Goal: Transaction & Acquisition: Purchase product/service

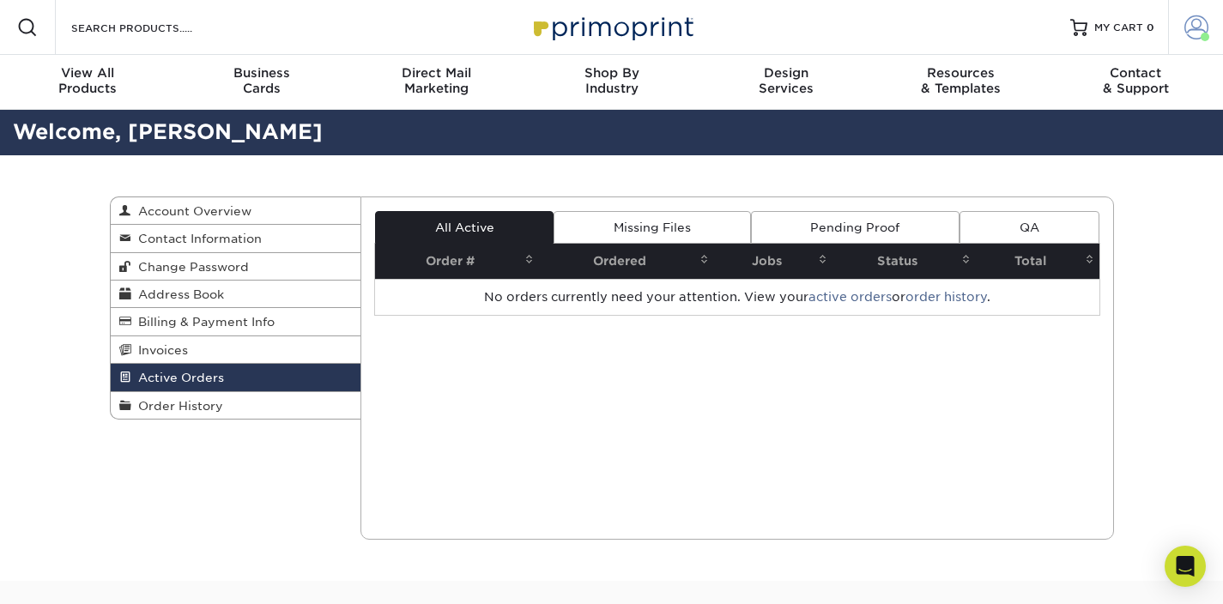
click at [1191, 29] on span at bounding box center [1197, 27] width 24 height 24
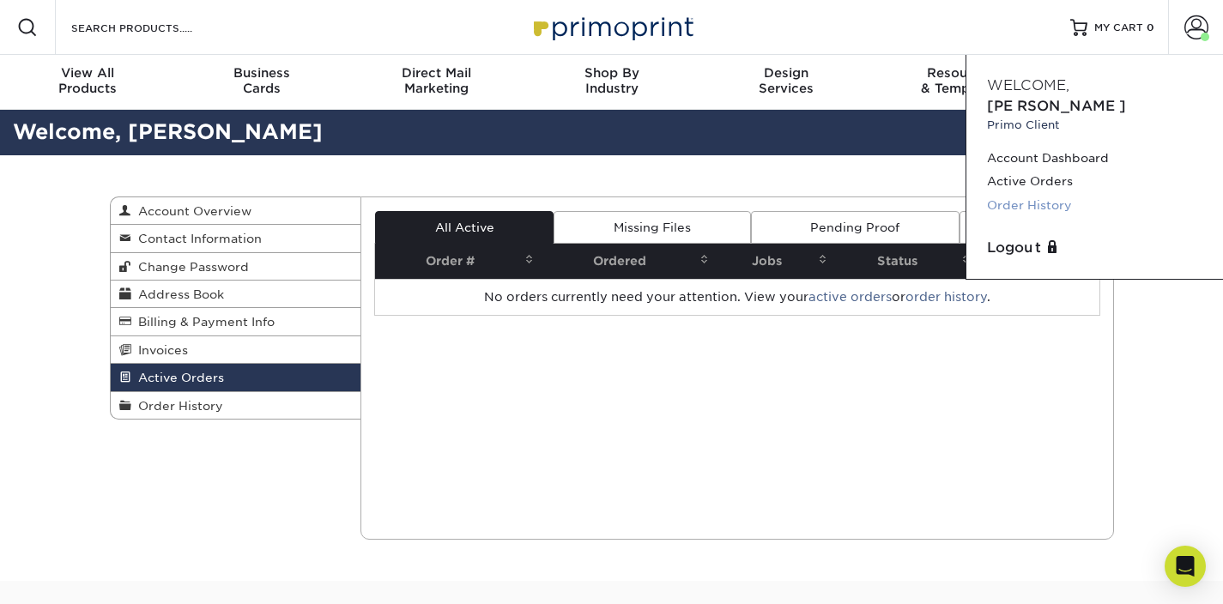
click at [1040, 194] on link "Order History" at bounding box center [1094, 205] width 215 height 23
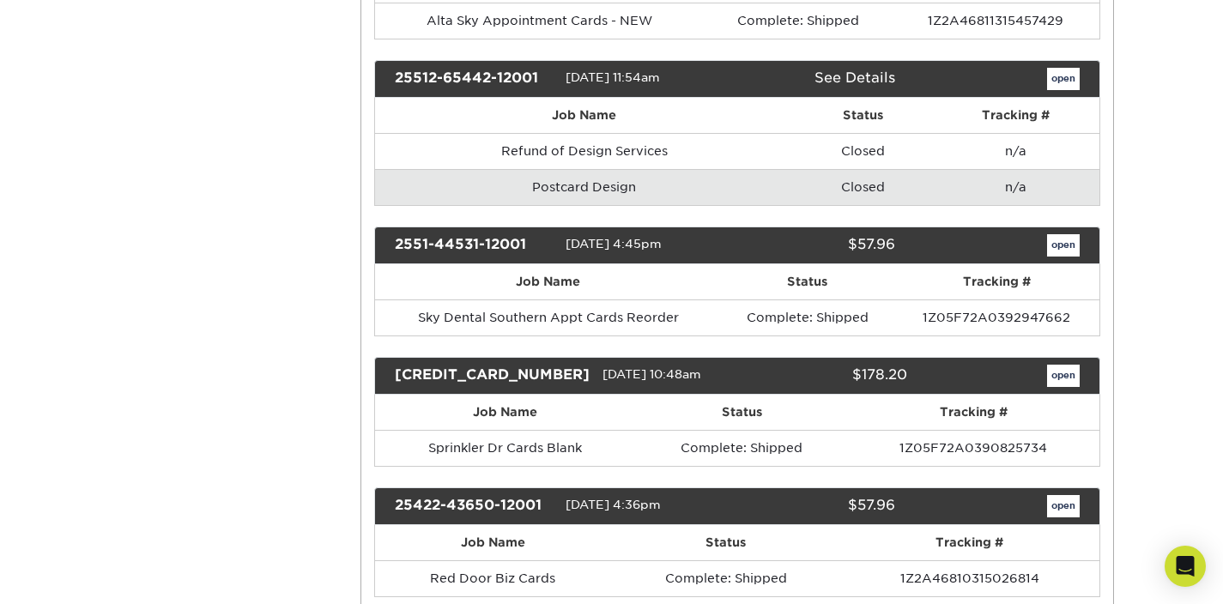
scroll to position [1730, 0]
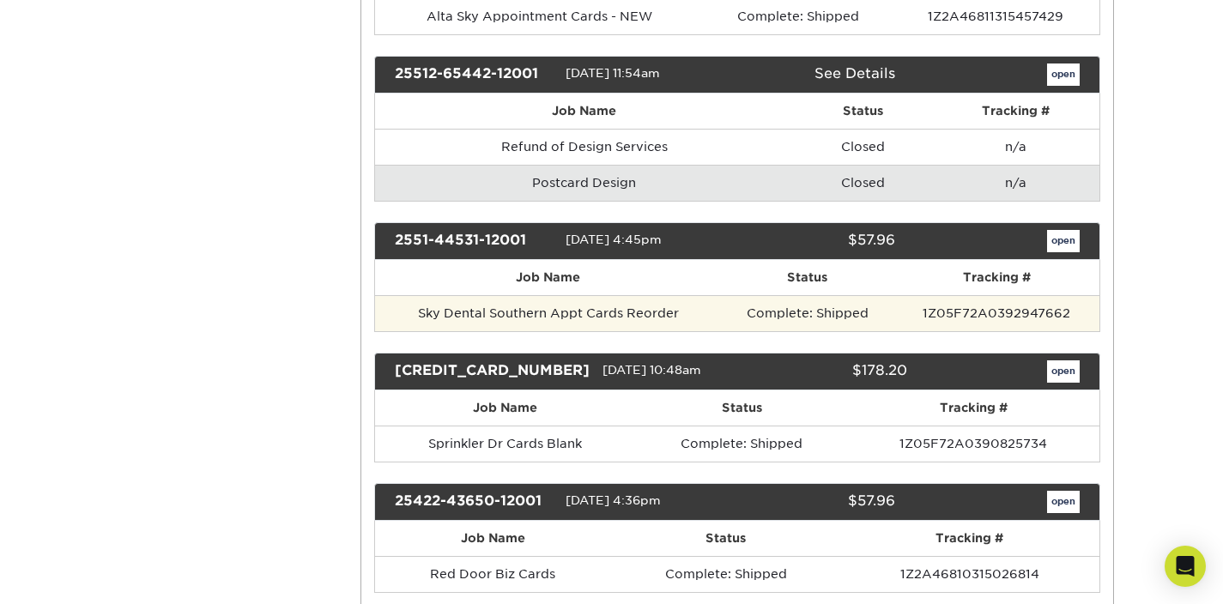
click at [960, 297] on td "1Z05F72A0392947662" at bounding box center [996, 313] width 205 height 36
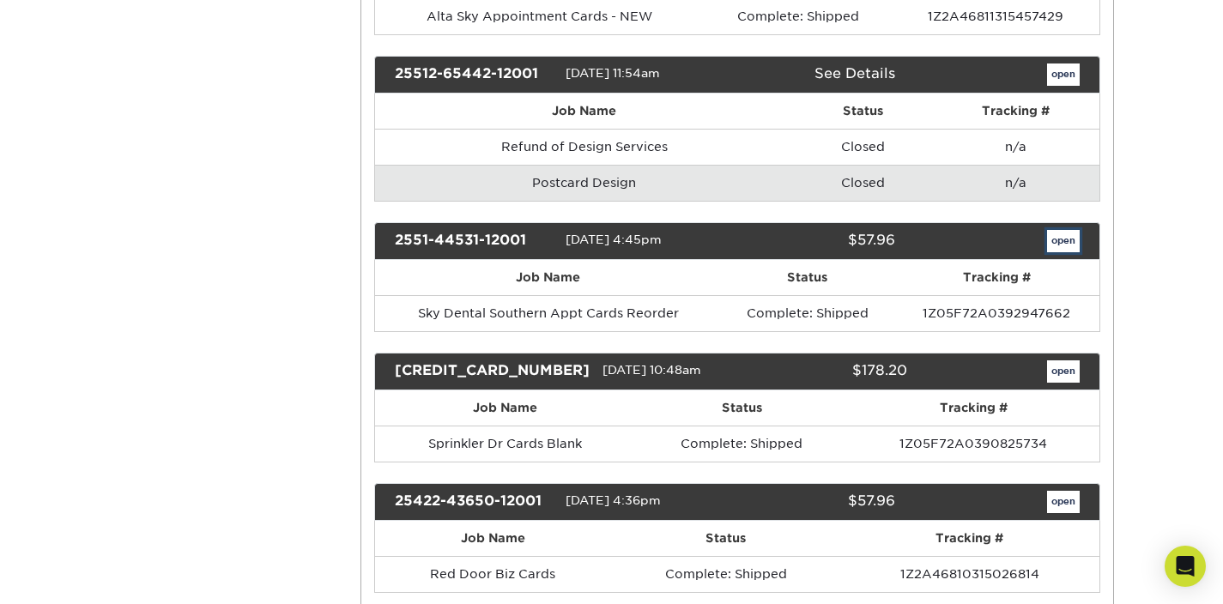
click at [1055, 230] on link "open" at bounding box center [1063, 241] width 33 height 22
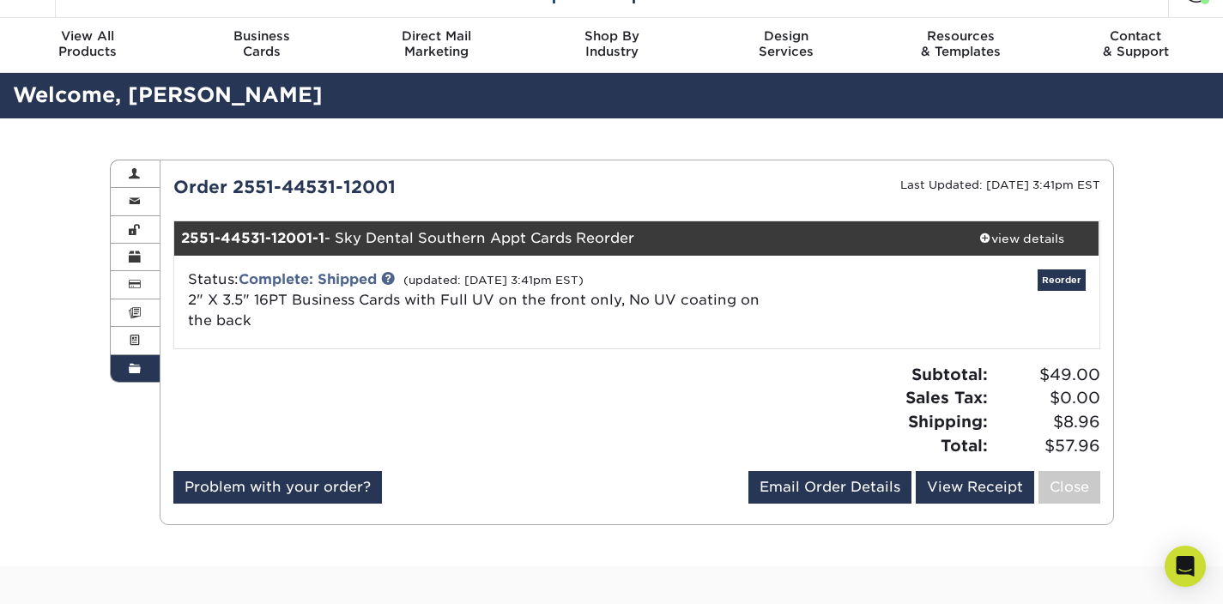
scroll to position [30, 0]
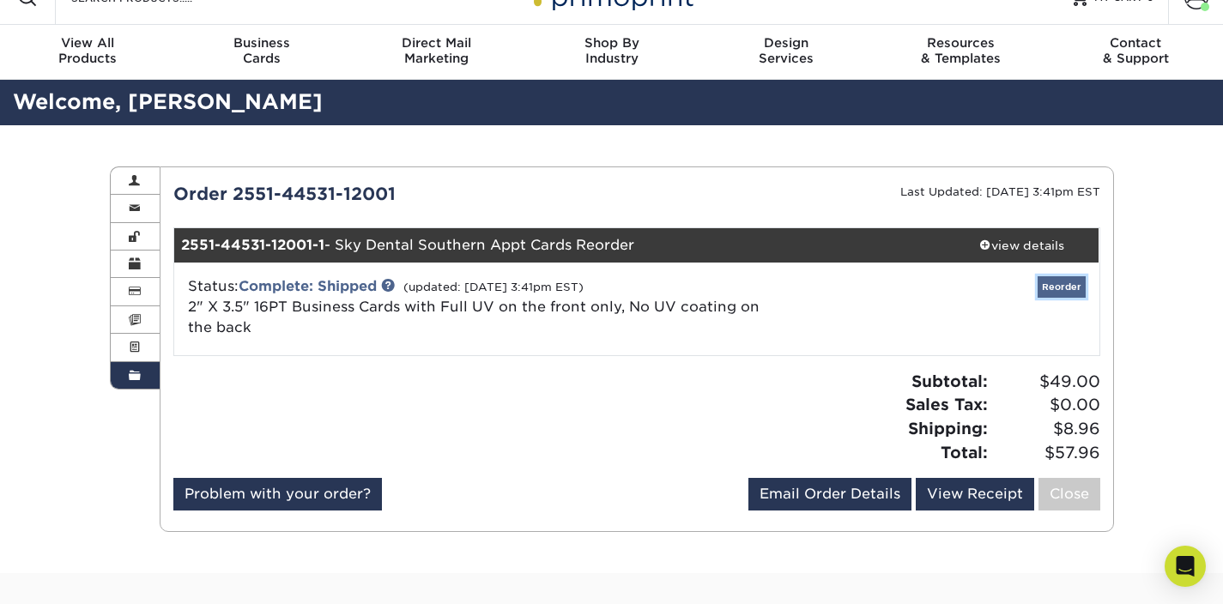
click at [1058, 284] on link "Reorder" at bounding box center [1062, 286] width 48 height 21
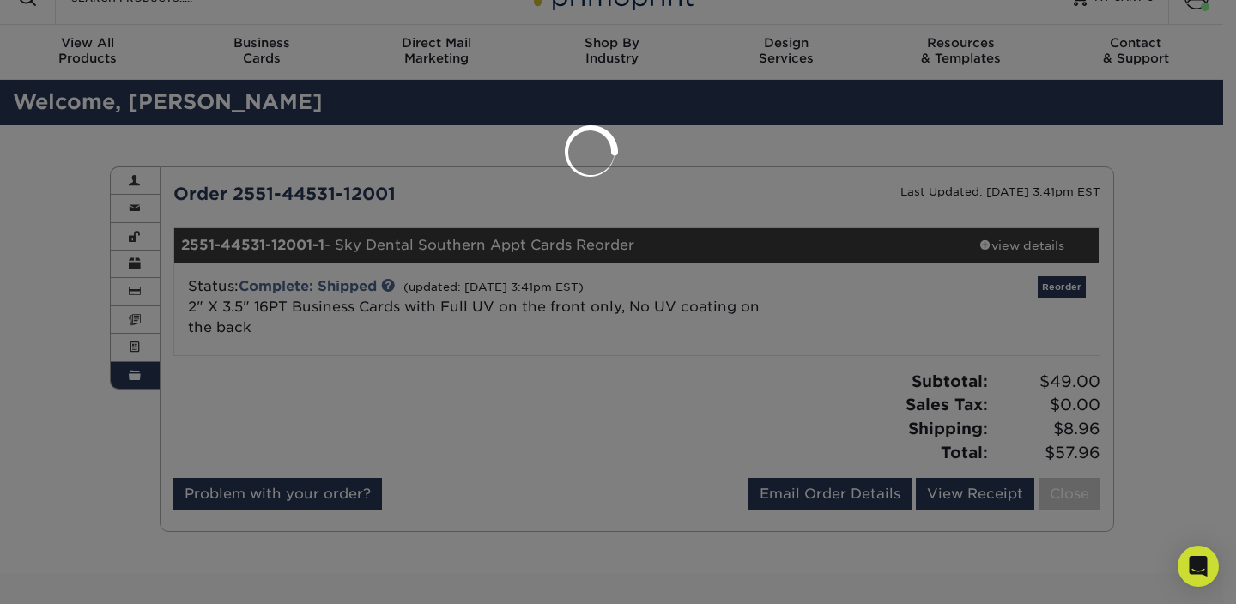
select select "250770"
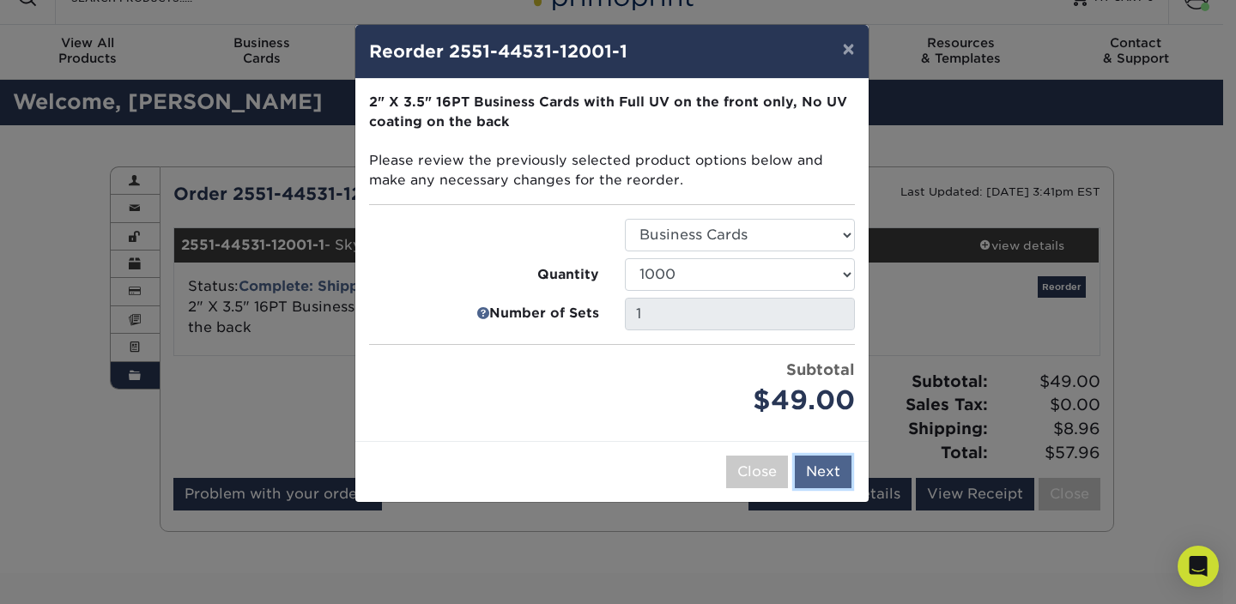
click at [833, 470] on button "Next" at bounding box center [823, 472] width 57 height 33
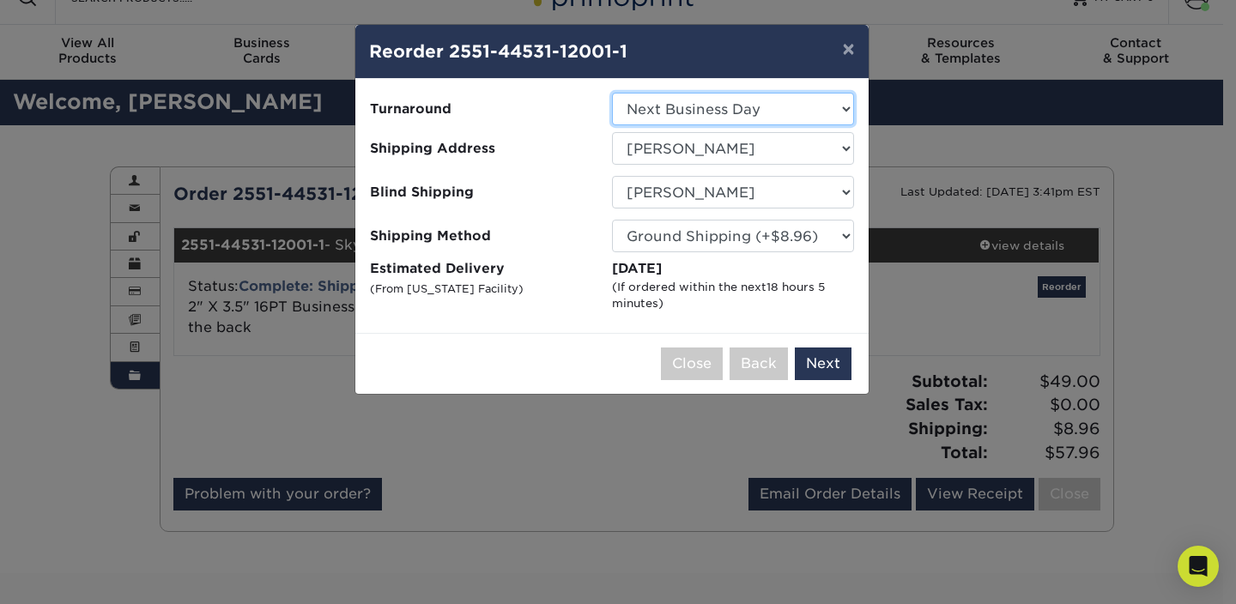
click at [677, 100] on select "Select One 2-4 Business Days 2 Day Next Business Day" at bounding box center [733, 109] width 242 height 33
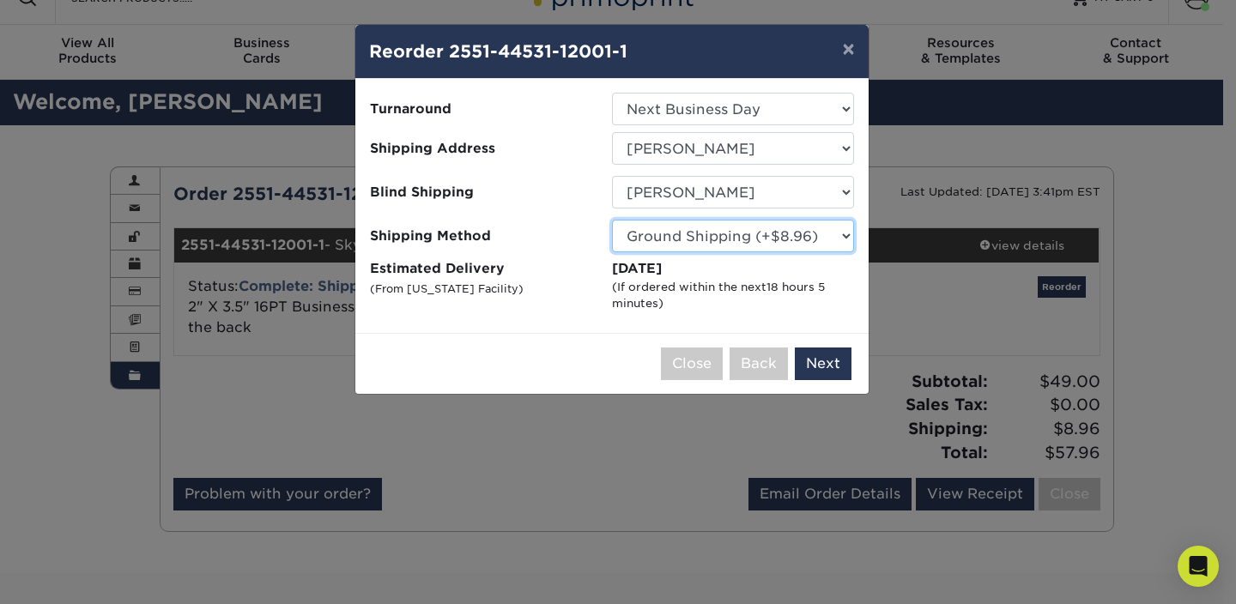
click at [687, 234] on select "Please Select Ground Shipping (+$8.96) 3 Day Shipping Service (+$15.36) 2 Day A…" at bounding box center [733, 236] width 242 height 33
click at [612, 220] on select "Please Select Ground Shipping (+$8.96) 3 Day Shipping Service (+$15.36) 2 Day A…" at bounding box center [733, 236] width 242 height 33
click at [572, 281] on label "Estimated Delivery (From Arizona Facility)" at bounding box center [491, 285] width 242 height 53
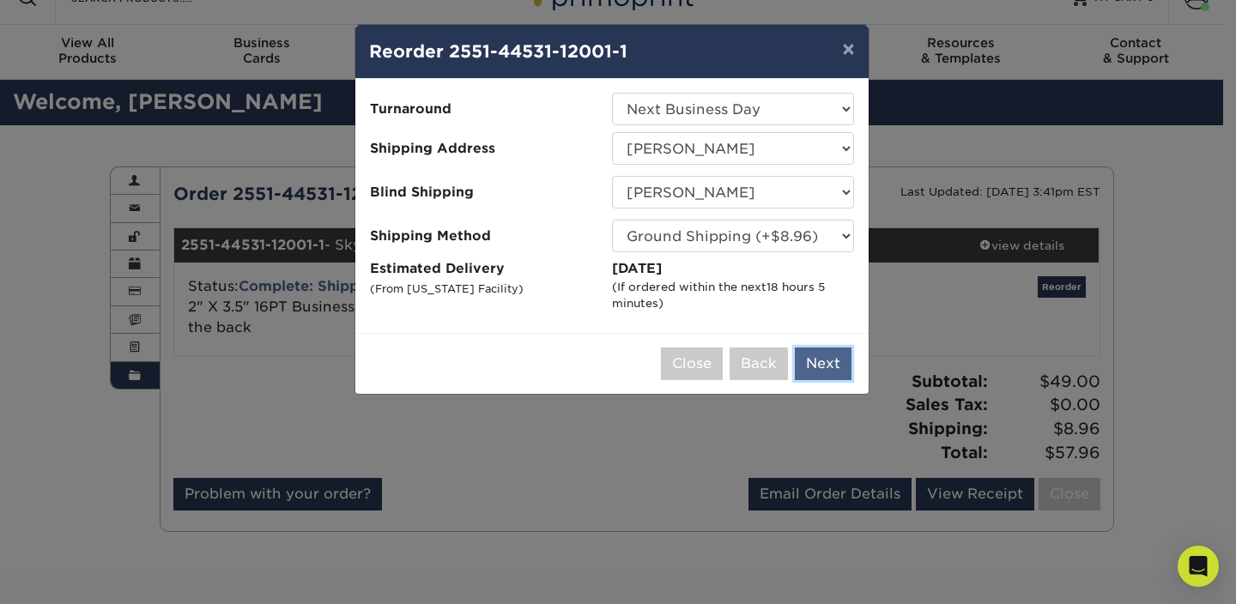
click at [816, 364] on button "Next" at bounding box center [823, 364] width 57 height 33
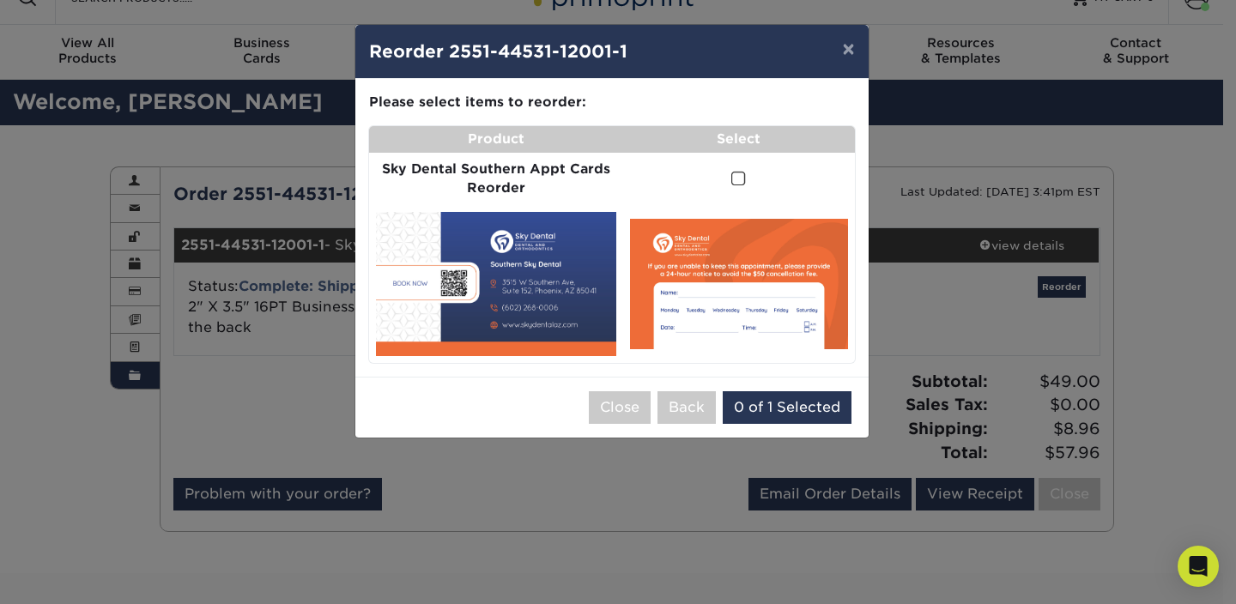
click at [731, 182] on span at bounding box center [738, 179] width 15 height 16
click at [0, 0] on input "checkbox" at bounding box center [0, 0] width 0 height 0
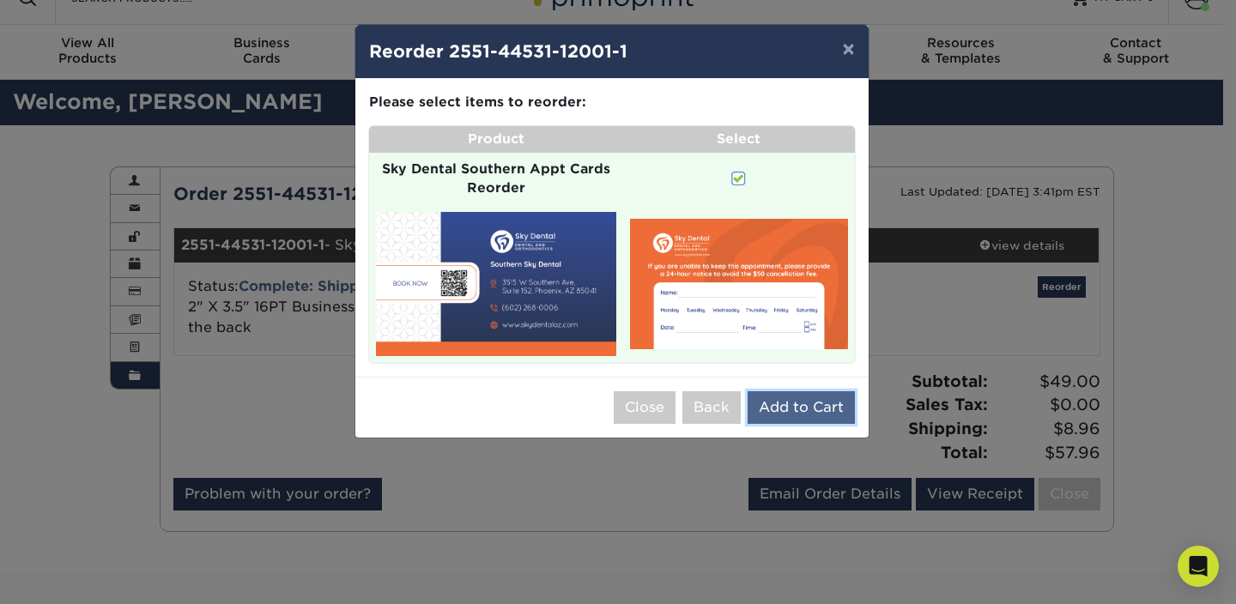
click at [792, 417] on button "Add to Cart" at bounding box center [801, 407] width 107 height 33
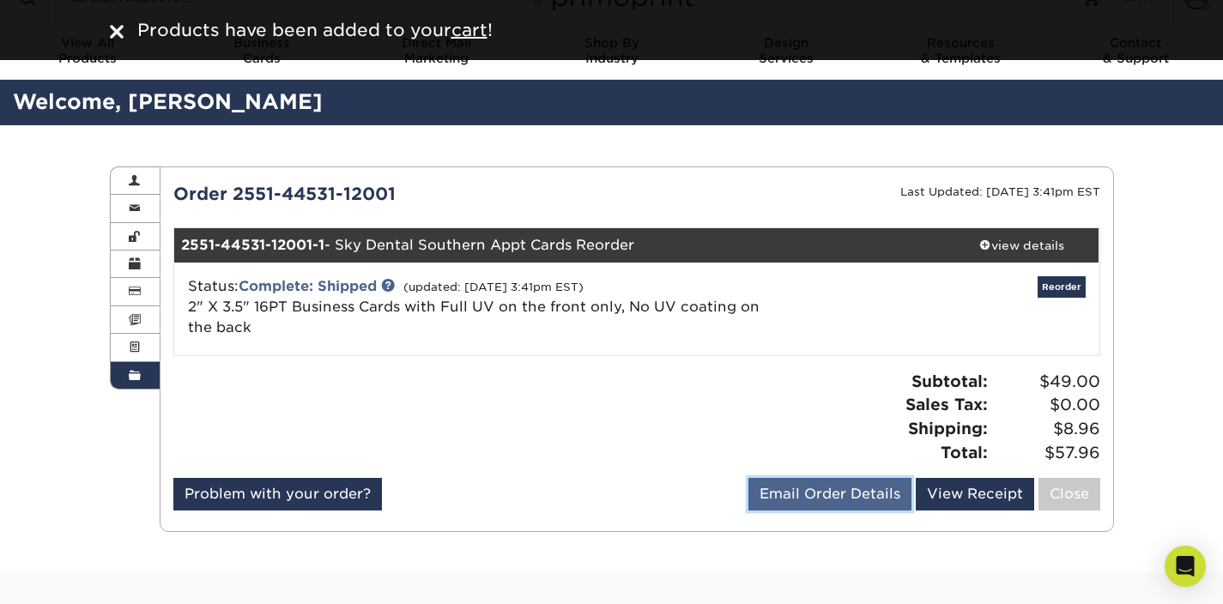
click at [810, 495] on link "Email Order Details" at bounding box center [829, 494] width 163 height 33
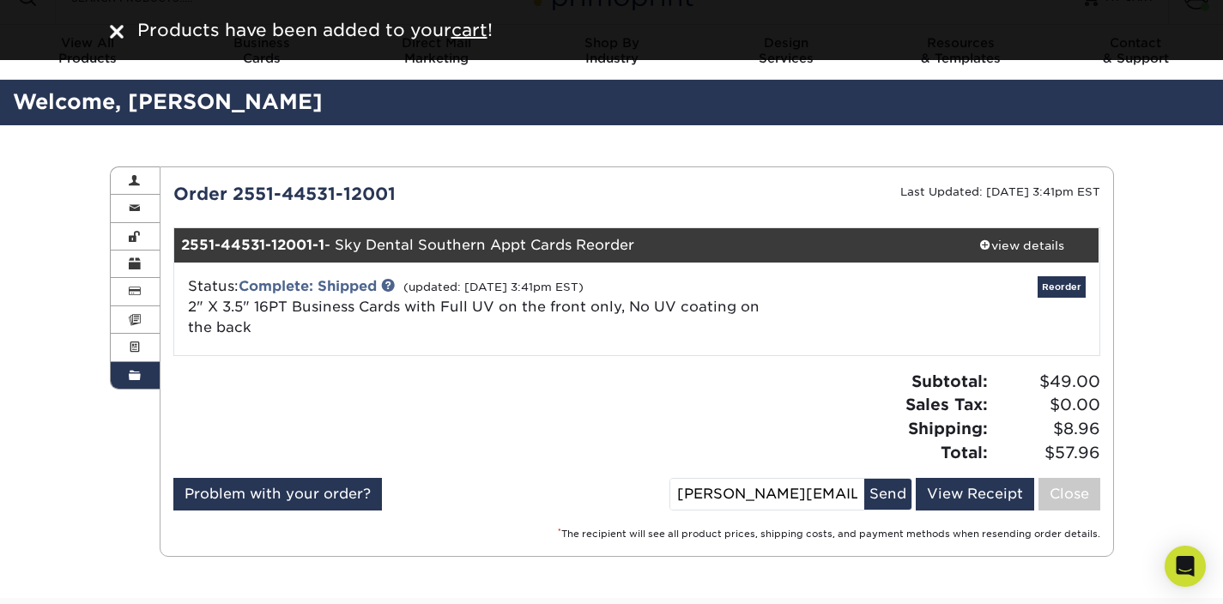
click at [809, 408] on div "Subtotal: $49.00 Sales Tax: $0.00 Shipping: $8.96 Total: $57.96" at bounding box center [875, 417] width 476 height 94
click at [993, 242] on div "view details" at bounding box center [1022, 245] width 155 height 17
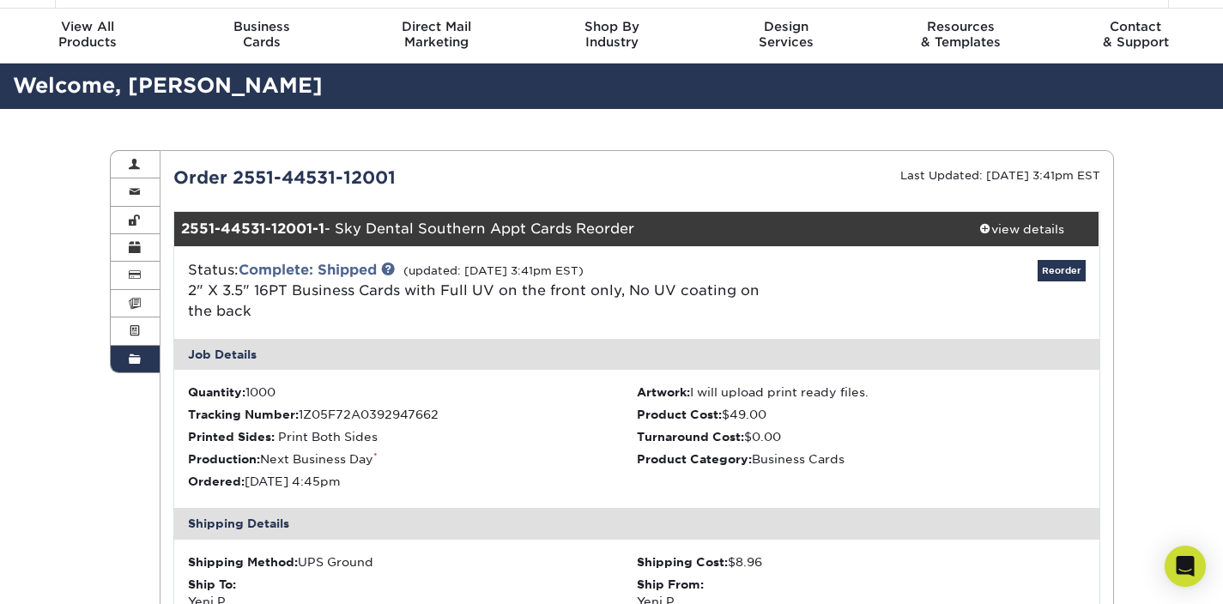
scroll to position [0, 0]
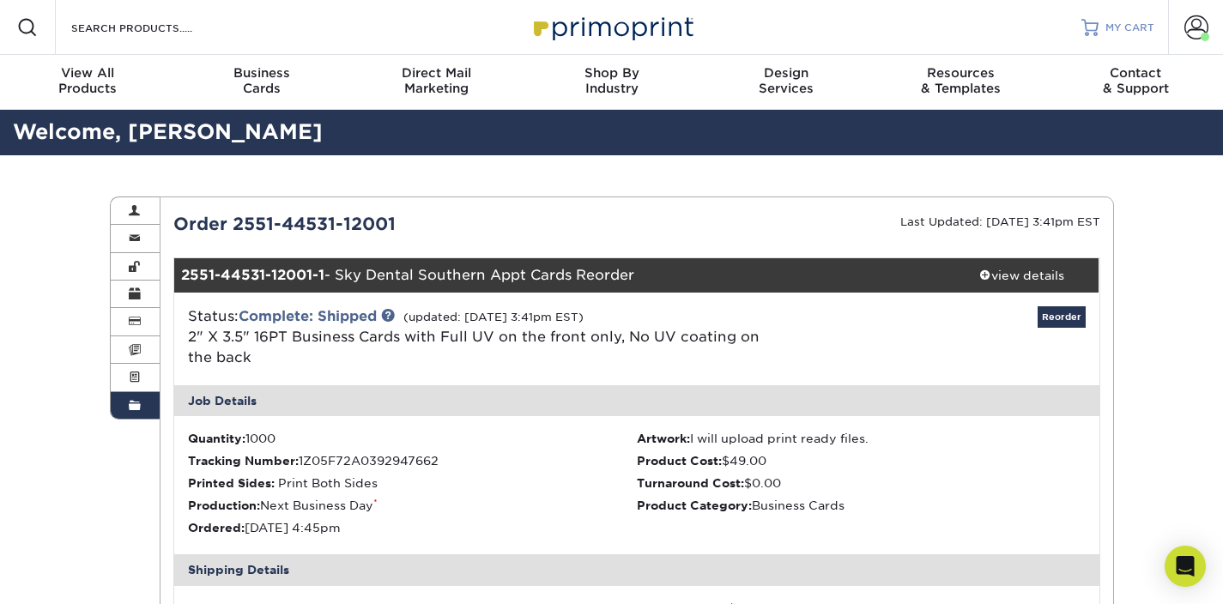
click at [1125, 31] on span "MY CART" at bounding box center [1130, 28] width 49 height 15
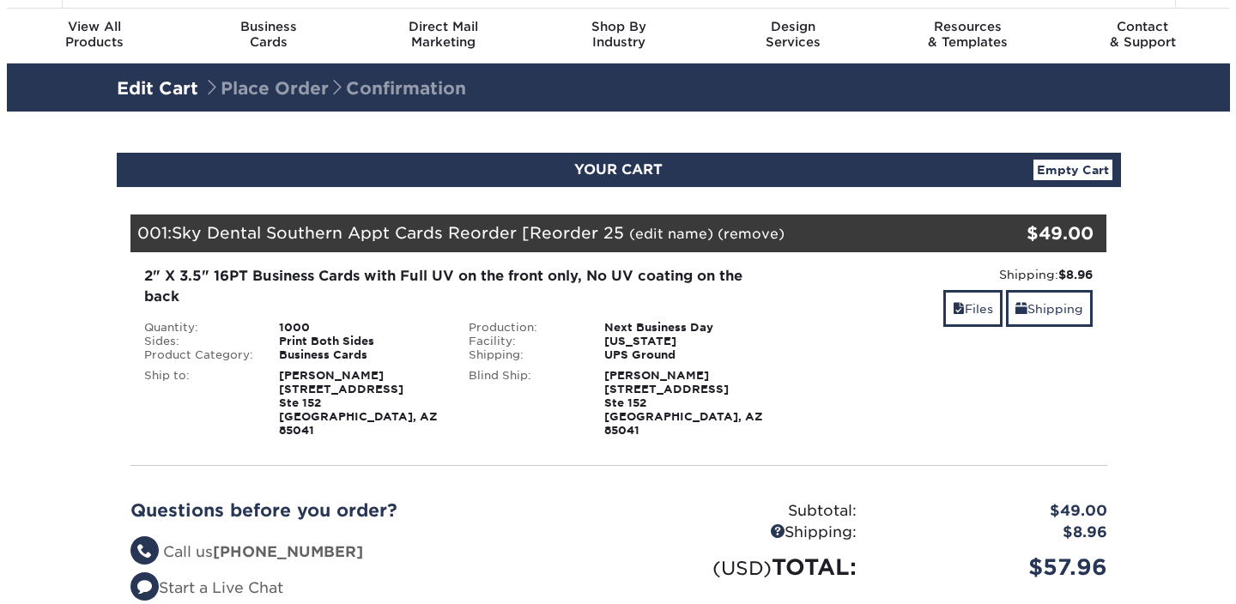
scroll to position [48, 0]
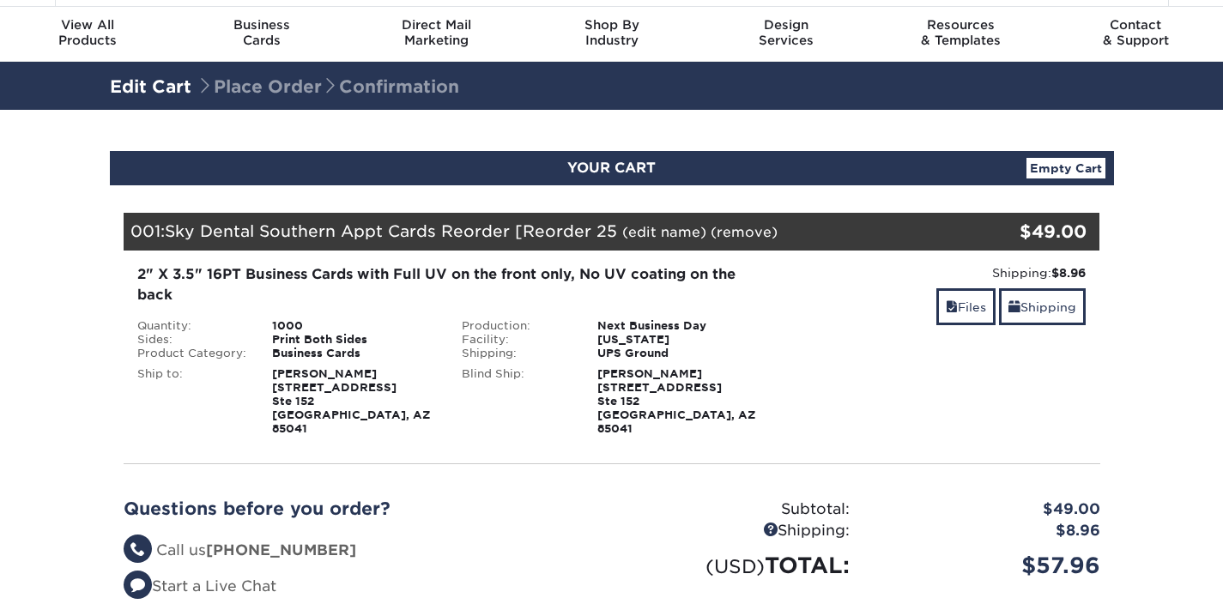
click at [650, 235] on link "(edit name)" at bounding box center [664, 232] width 84 height 16
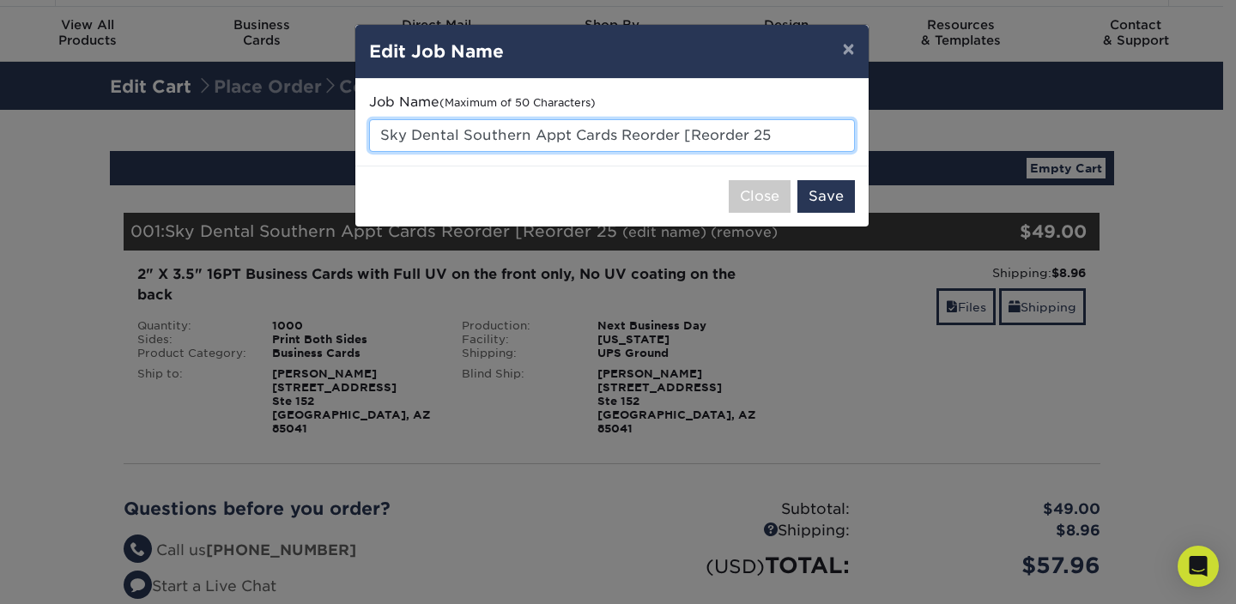
click at [493, 138] on input "Sky Dental Southern Appt Cards Reorder [Reorder 25" at bounding box center [612, 135] width 486 height 33
click at [383, 136] on input "Sky Dental Appt Cards Reorder [Reorder 25" at bounding box center [612, 135] width 486 height 33
paste input "Southern"
click at [651, 133] on input "Southern Sky Dental Appt Cards Reorder [Reorder 25" at bounding box center [612, 135] width 486 height 33
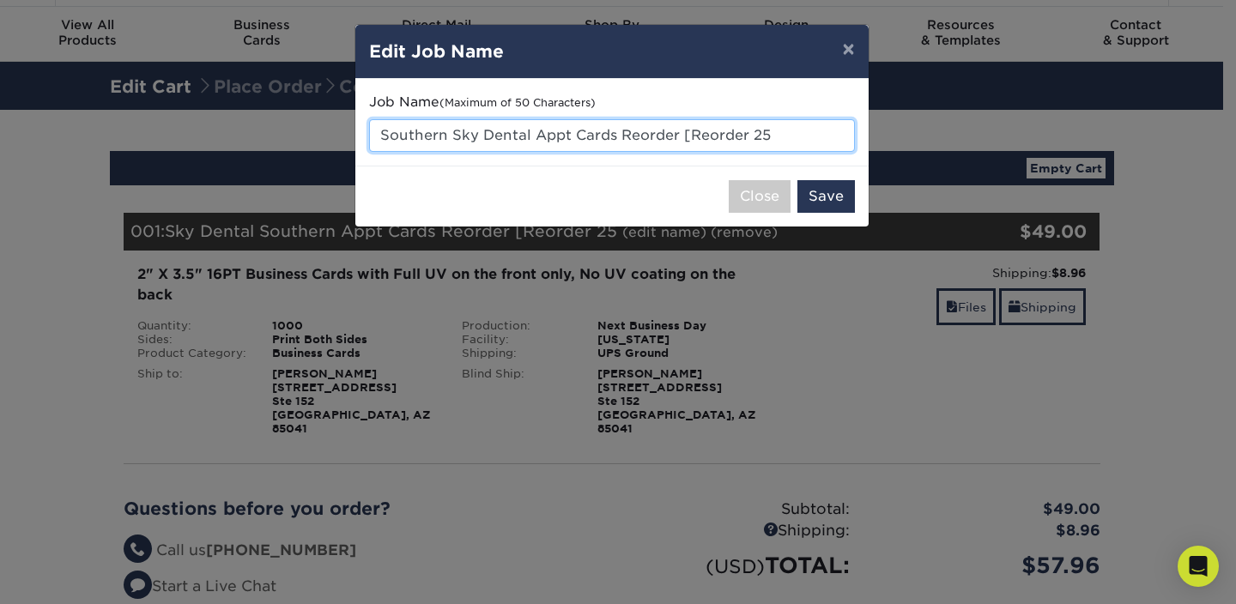
click at [651, 133] on input "Southern Sky Dental Appt Cards Reorder [Reorder 25" at bounding box center [612, 135] width 486 height 33
click at [745, 136] on input "Southern Sky Dental Appt Cards [Reorder 25" at bounding box center [612, 135] width 486 height 33
drag, startPoint x: 738, startPoint y: 136, endPoint x: 619, endPoint y: 142, distance: 119.5
click at [619, 142] on input "Southern Sky Dental Appt Cards [Reorder 25" at bounding box center [612, 135] width 486 height 33
click at [755, 132] on input "Southern Sky Dental Appt Cards [Reorder 25" at bounding box center [612, 135] width 486 height 33
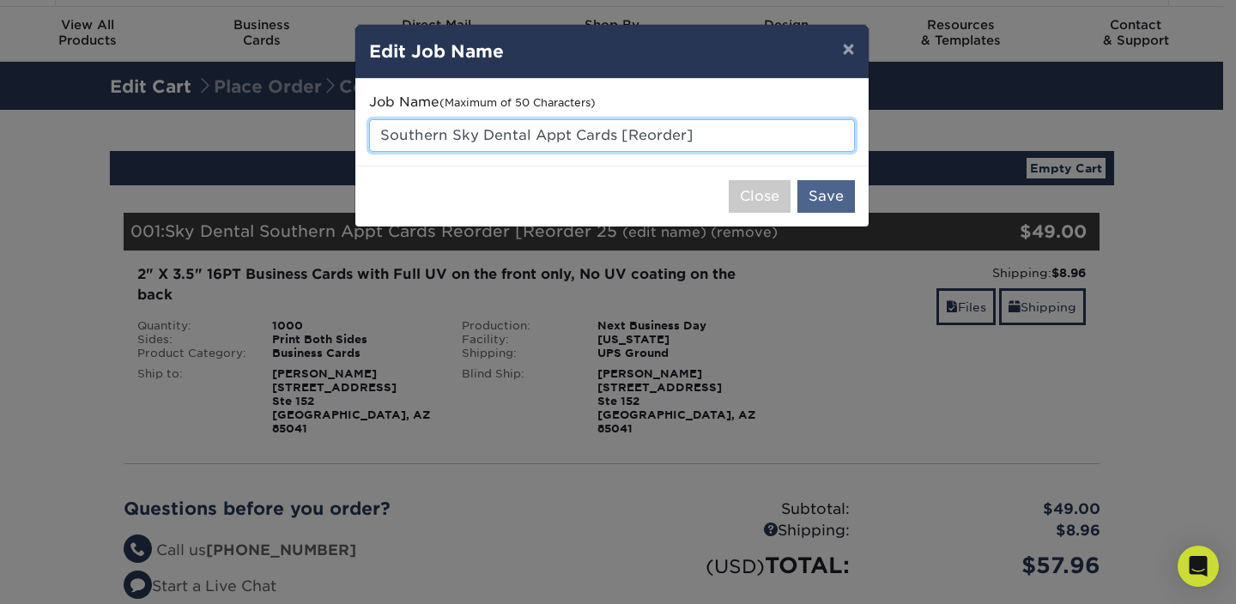
type input "Southern Sky Dental Appt Cards [Reorder]"
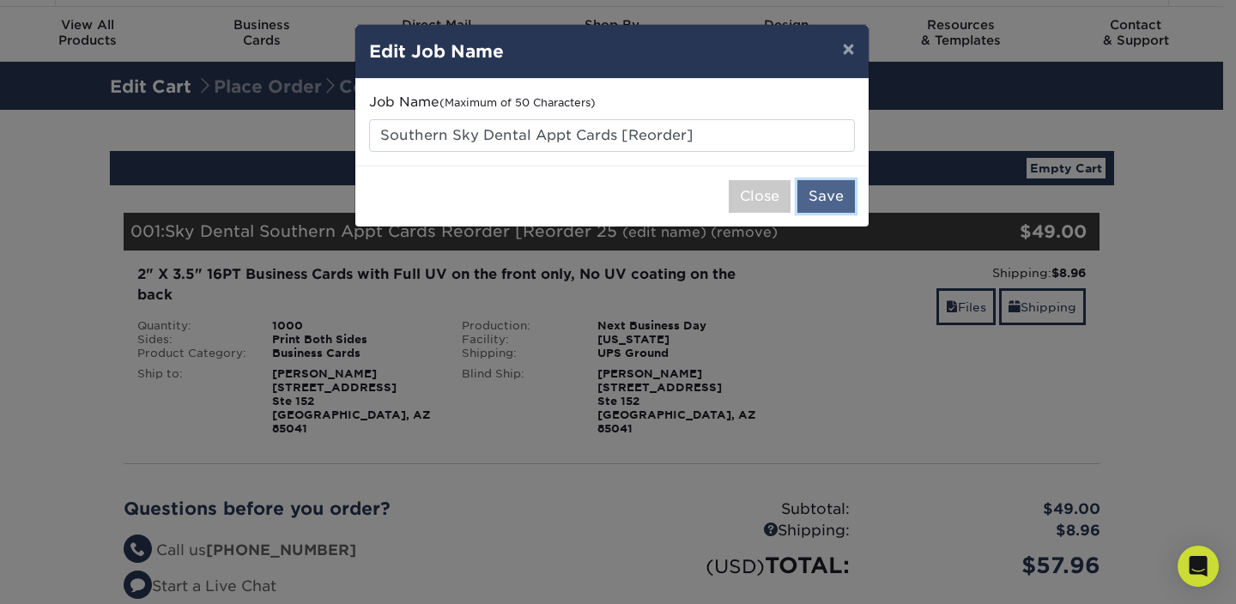
click at [827, 199] on button "Save" at bounding box center [826, 196] width 58 height 33
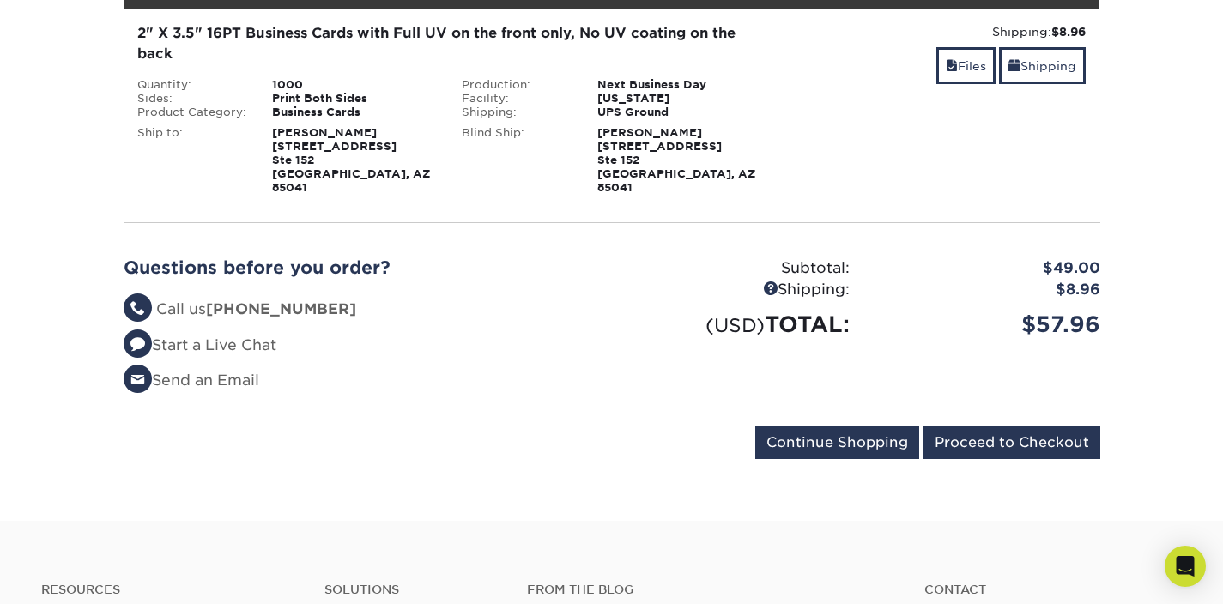
scroll to position [292, 0]
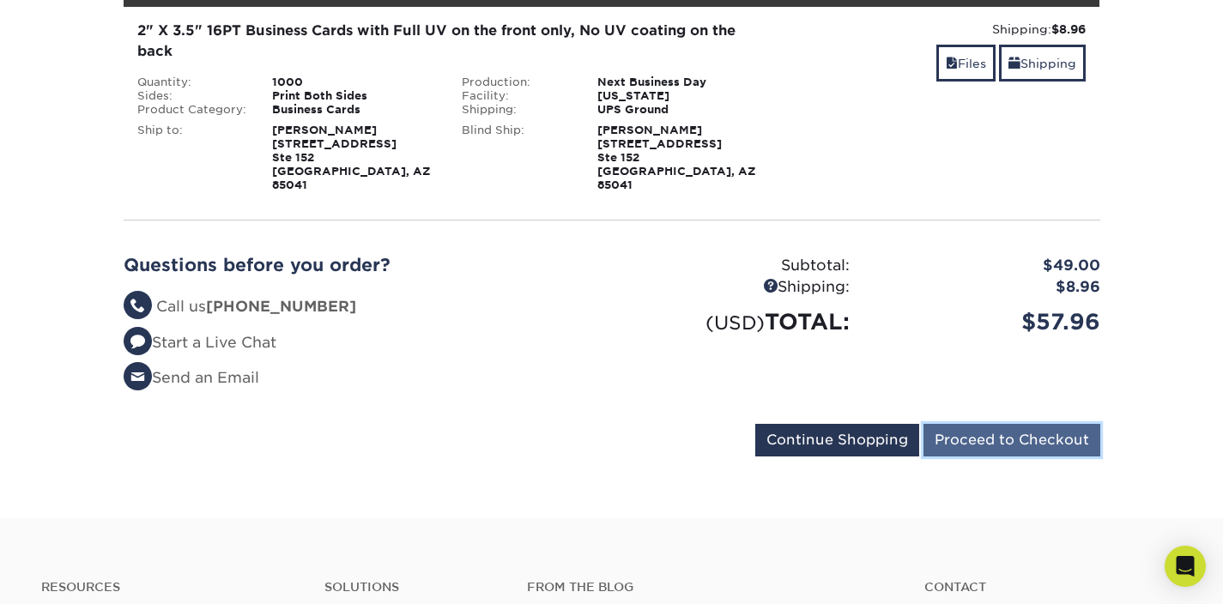
click at [985, 427] on input "Proceed to Checkout" at bounding box center [1012, 440] width 177 height 33
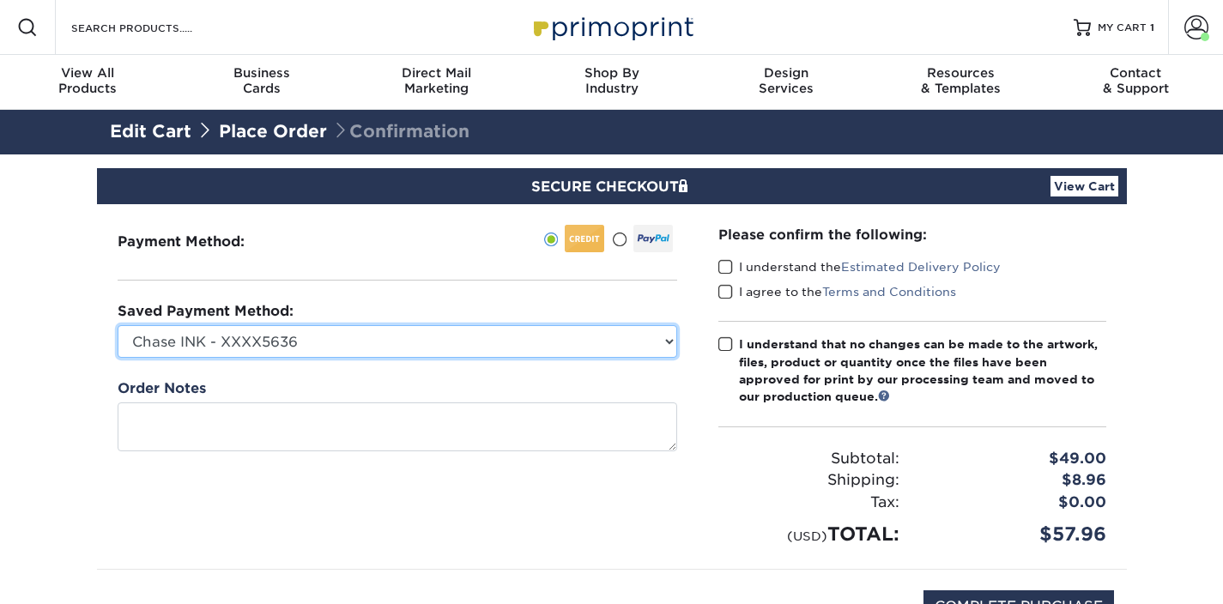
click at [445, 340] on select "Chase INK - XXXX5636 AMEX Business Plus - XXXX1008 AMEX Business Platinum - XXX…" at bounding box center [398, 341] width 560 height 33
click at [118, 325] on select "Chase INK - XXXX5636 AMEX Business Plus - XXXX1008 AMEX Business Platinum - XXX…" at bounding box center [398, 341] width 560 height 33
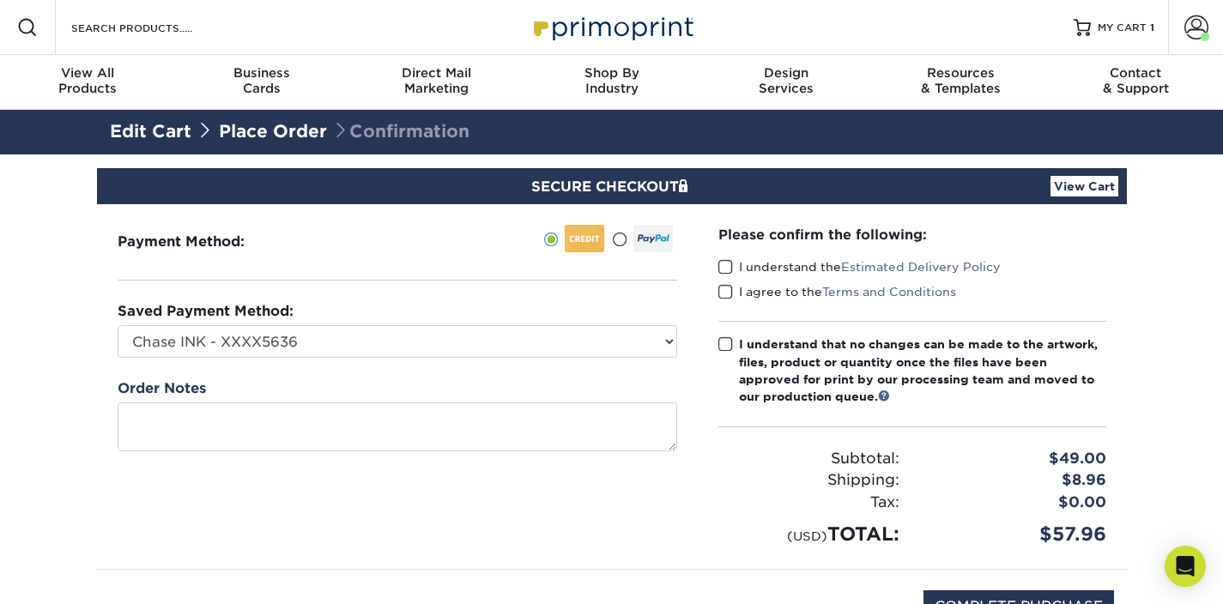
click at [626, 537] on div "Payment Method:" at bounding box center [397, 386] width 601 height 365
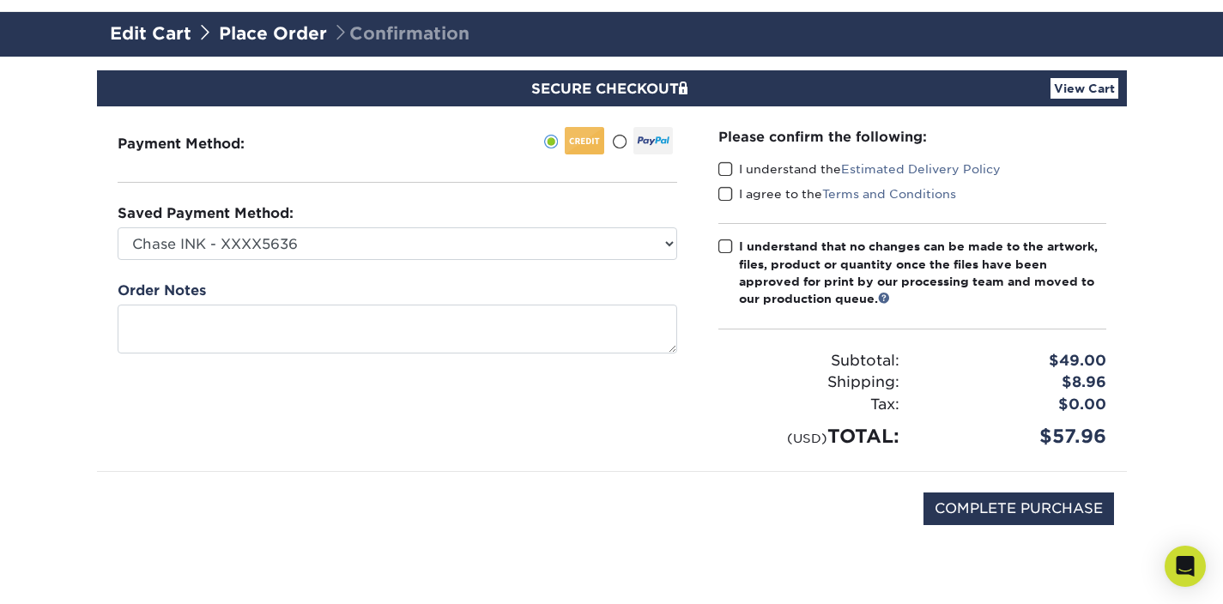
scroll to position [114, 0]
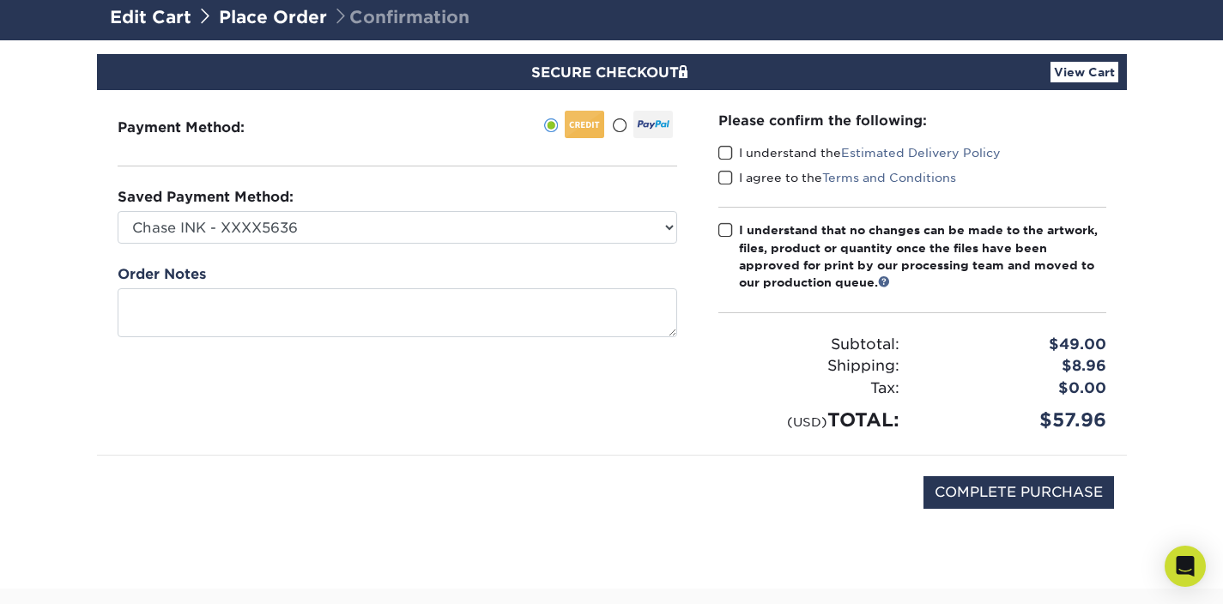
click at [724, 150] on span at bounding box center [725, 153] width 15 height 16
click at [0, 0] on input "I understand the Estimated Delivery Policy" at bounding box center [0, 0] width 0 height 0
click at [725, 174] on span at bounding box center [725, 178] width 15 height 16
click at [0, 0] on input "I agree to the Terms and Conditions" at bounding box center [0, 0] width 0 height 0
click at [726, 230] on span at bounding box center [725, 230] width 15 height 16
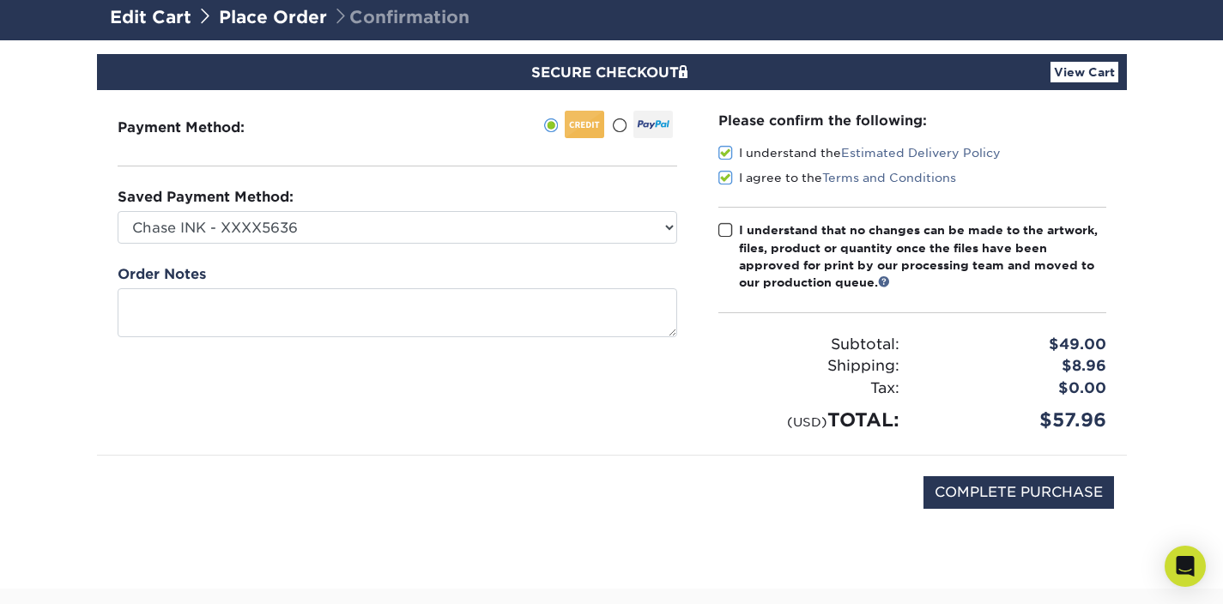
click at [0, 0] on input "I understand that no changes can be made to the artwork, files, product or quan…" at bounding box center [0, 0] width 0 height 0
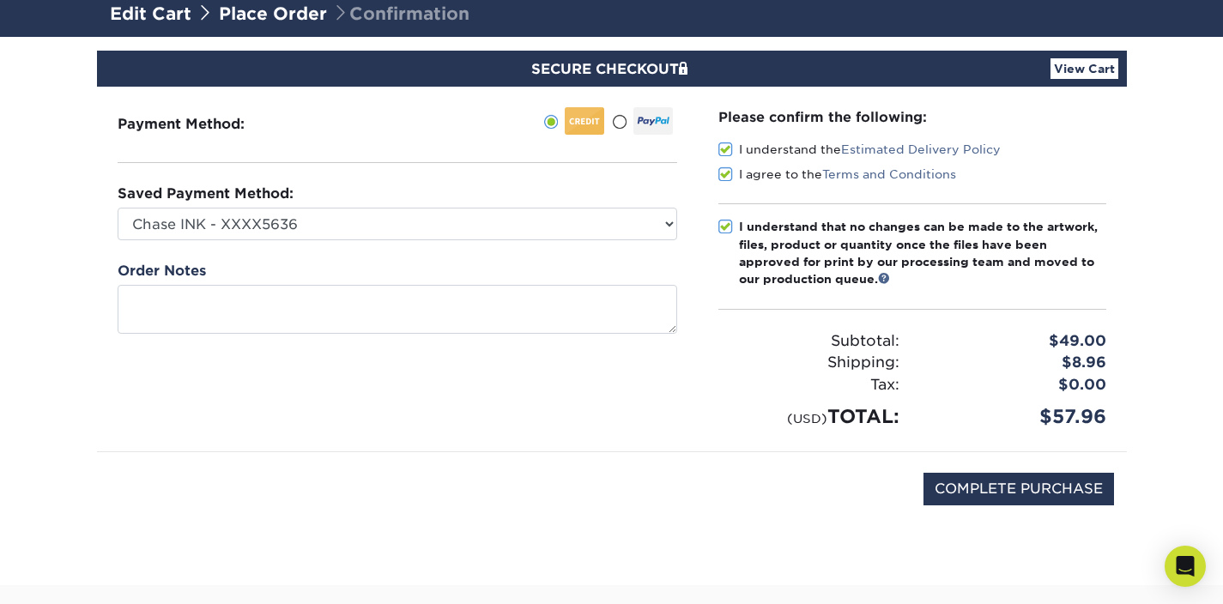
scroll to position [145, 0]
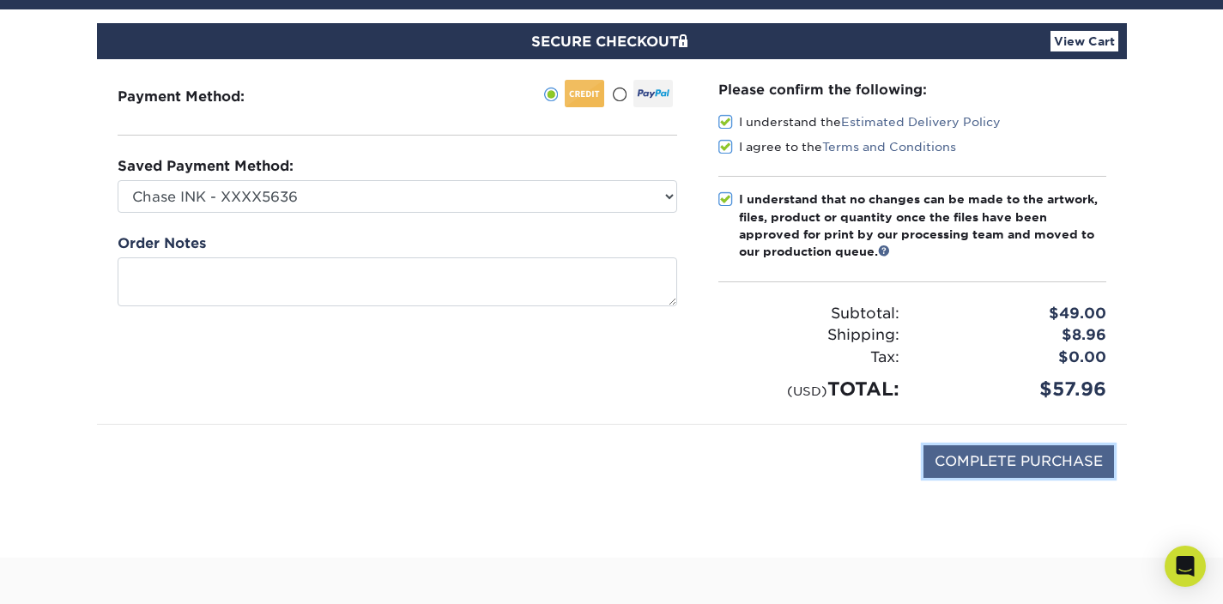
click at [958, 467] on input "COMPLETE PURCHASE" at bounding box center [1019, 461] width 191 height 33
type input "PROCESSING, PLEASE WAIT..."
